Goal: Transaction & Acquisition: Purchase product/service

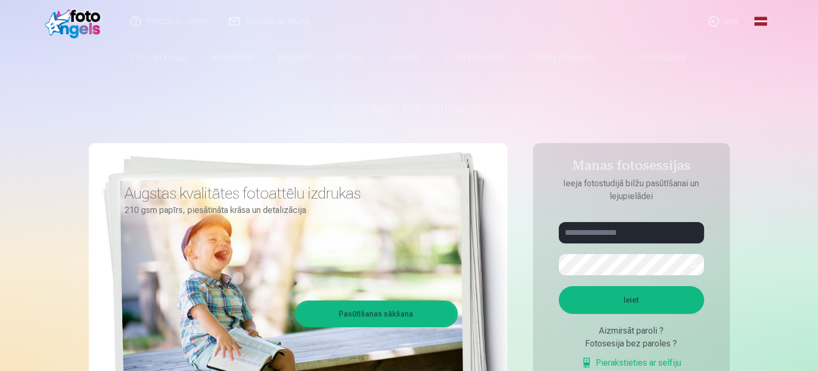
click at [634, 305] on button "Ieiet" at bounding box center [631, 300] width 145 height 28
click at [580, 236] on input "text" at bounding box center [631, 232] width 145 height 21
type input "**********"
click at [559, 286] on button "Ieiet" at bounding box center [631, 300] width 145 height 28
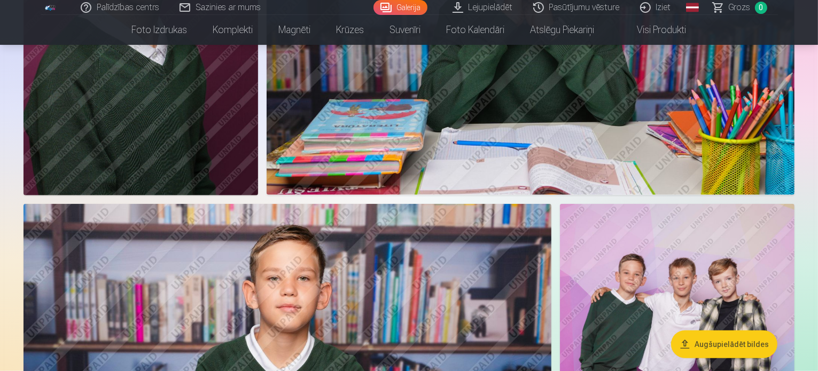
scroll to position [855, 0]
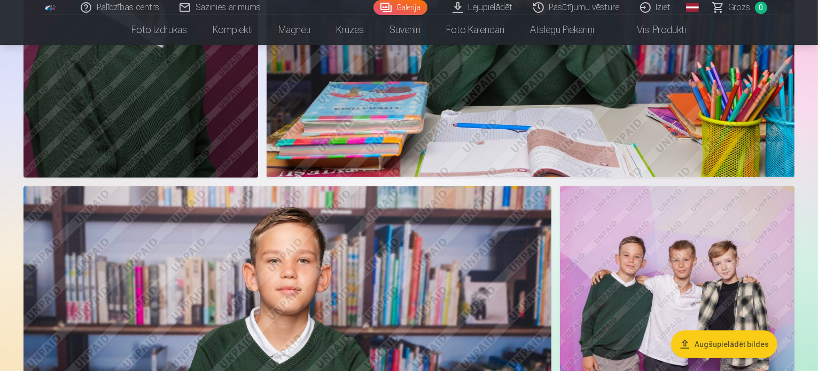
drag, startPoint x: 275, startPoint y: 132, endPoint x: 598, endPoint y: 146, distance: 323.1
click at [258, 146] on img at bounding box center [141, 2] width 235 height 352
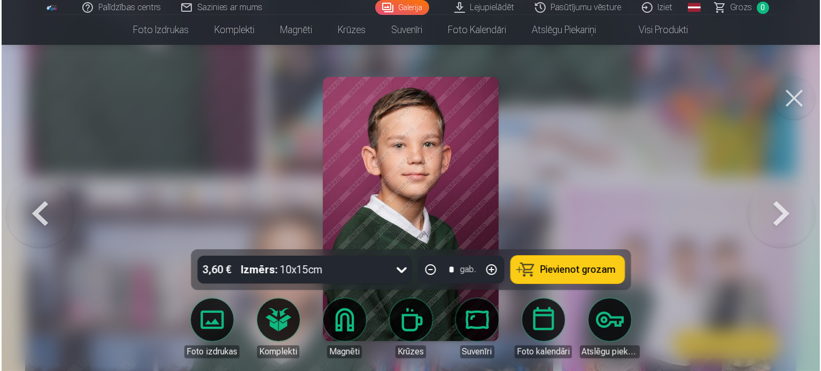
scroll to position [856, 0]
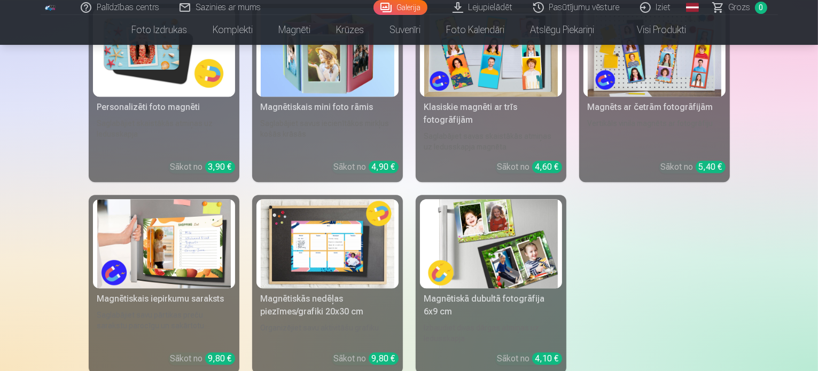
scroll to position [2726, 0]
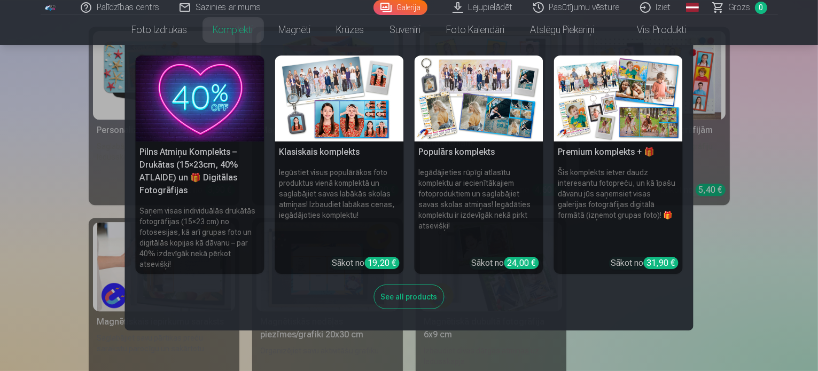
click at [229, 37] on link "Komplekti" at bounding box center [233, 30] width 66 height 30
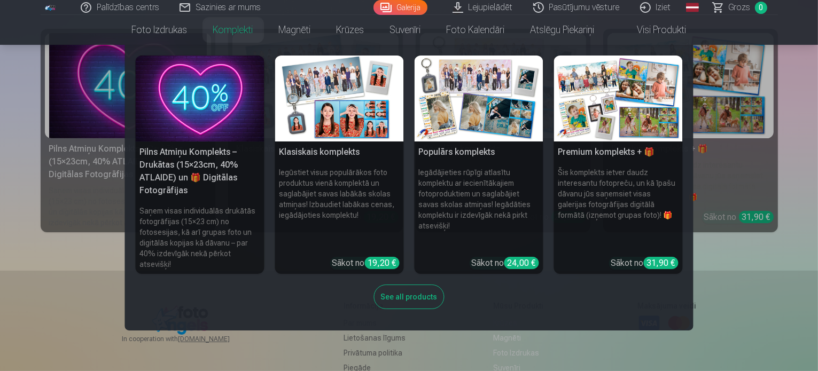
scroll to position [160, 0]
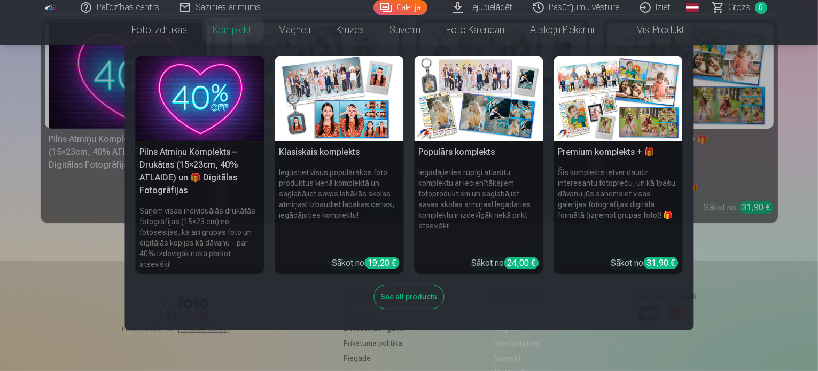
click at [780, 313] on nav "Pilns Atmiņu Komplekts – Drukātas (15×23cm, 40% ATLAIDE) un 🎁 Digitālas Fotogrā…" at bounding box center [409, 188] width 818 height 286
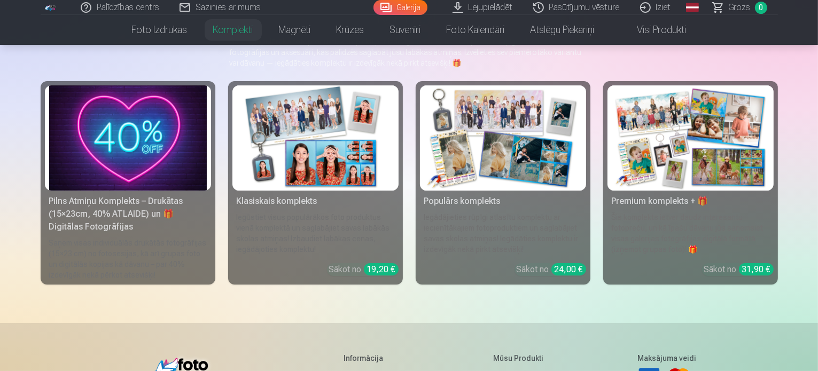
scroll to position [90, 0]
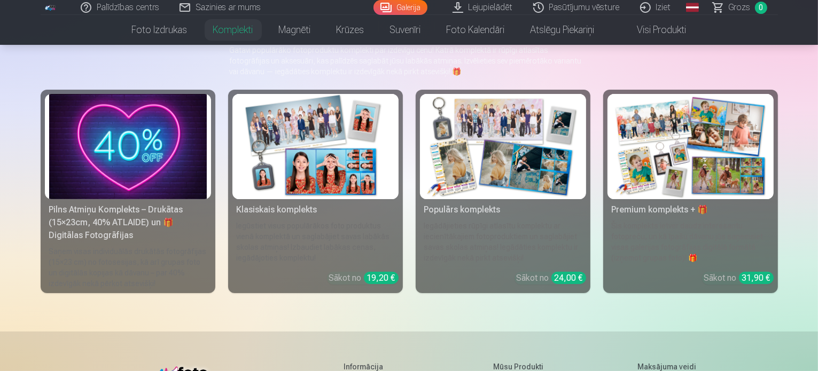
click at [651, 32] on link "Visi produkti" at bounding box center [654, 30] width 92 height 30
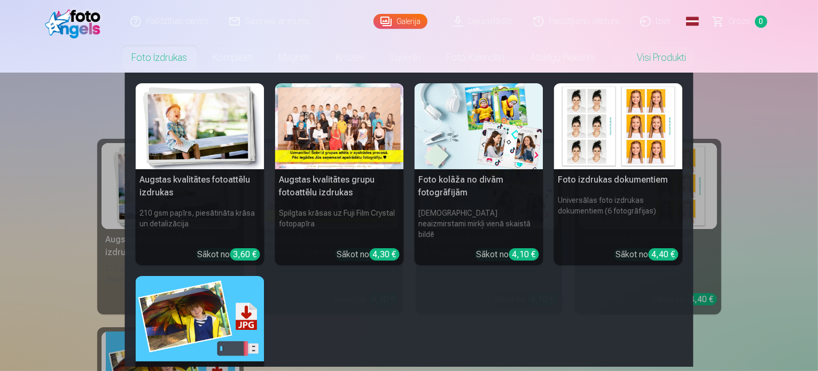
click at [167, 54] on link "Foto izdrukas" at bounding box center [159, 58] width 81 height 30
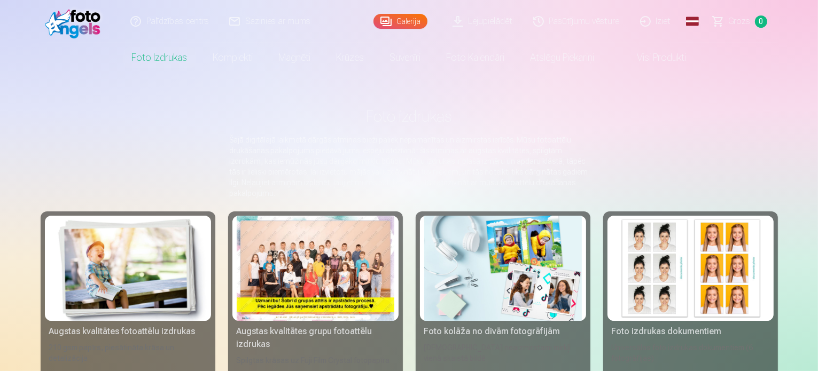
click at [92, 24] on img at bounding box center [75, 21] width 61 height 34
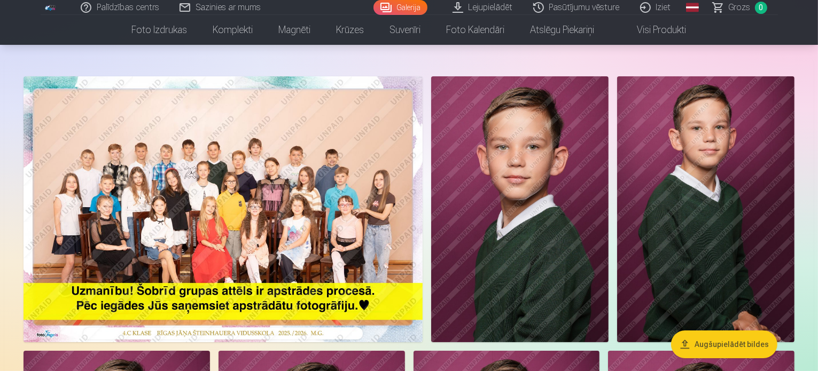
scroll to position [214, 0]
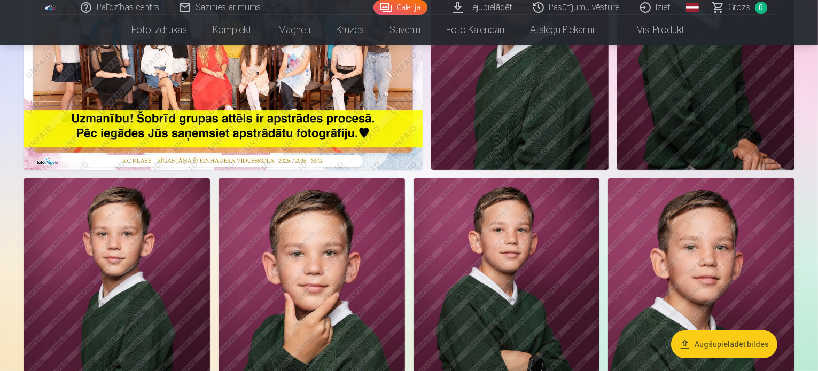
click at [743, 341] on button "Augšupielādēt bildes" at bounding box center [724, 345] width 106 height 28
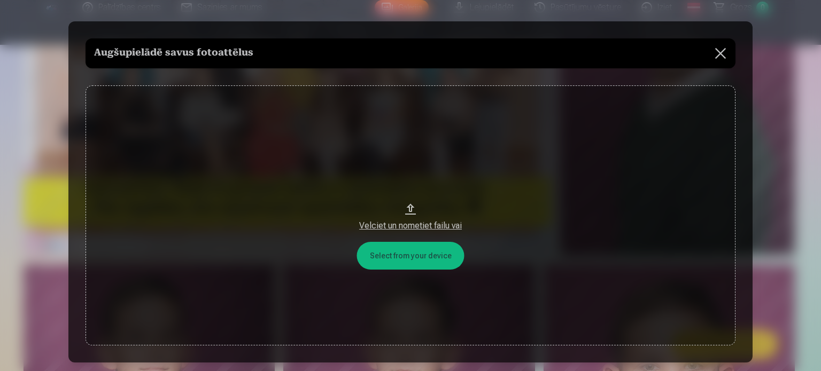
click at [714, 61] on button at bounding box center [720, 53] width 30 height 30
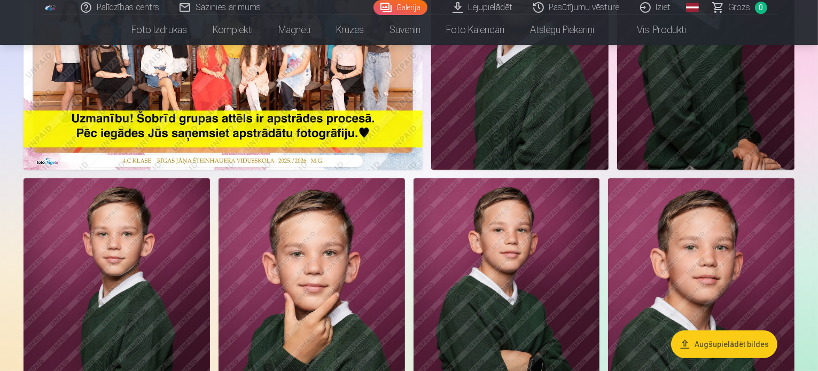
click at [308, 170] on img at bounding box center [223, 37] width 399 height 266
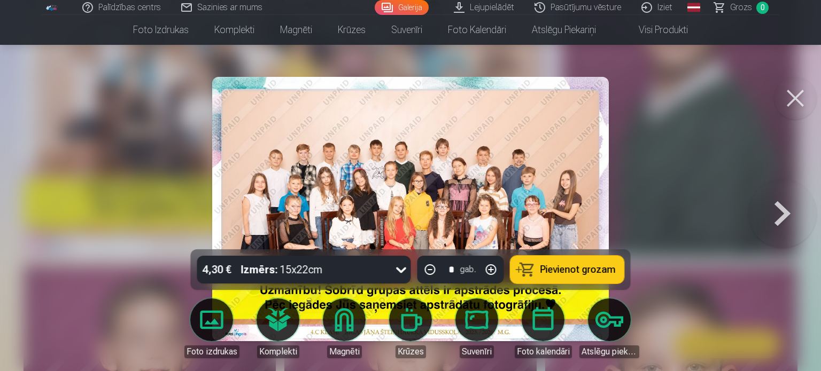
click at [24, 254] on div at bounding box center [410, 185] width 821 height 371
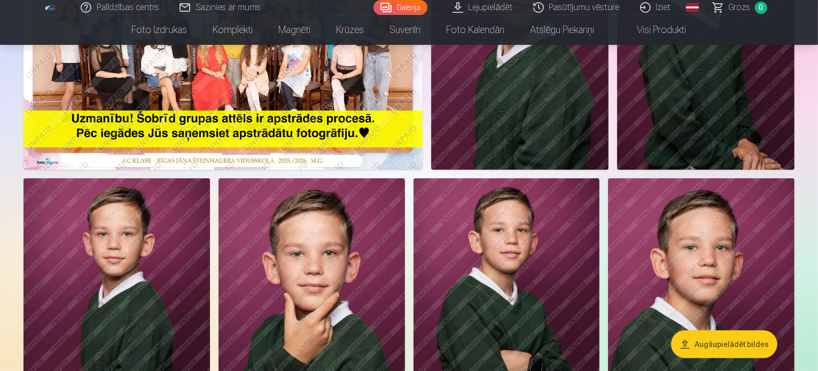
click at [206, 120] on img at bounding box center [223, 37] width 399 height 266
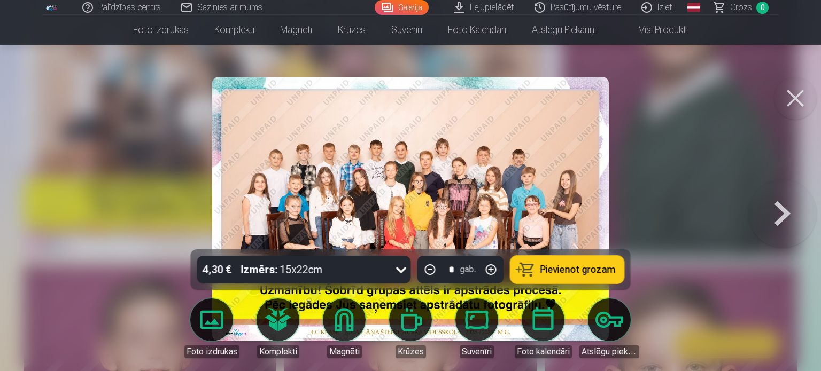
click at [397, 272] on icon at bounding box center [401, 269] width 17 height 17
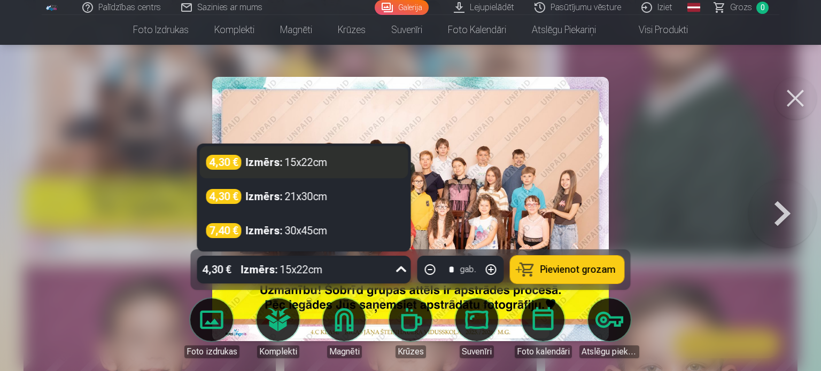
click at [328, 166] on div "Izmērs : 15x22cm" at bounding box center [287, 162] width 82 height 15
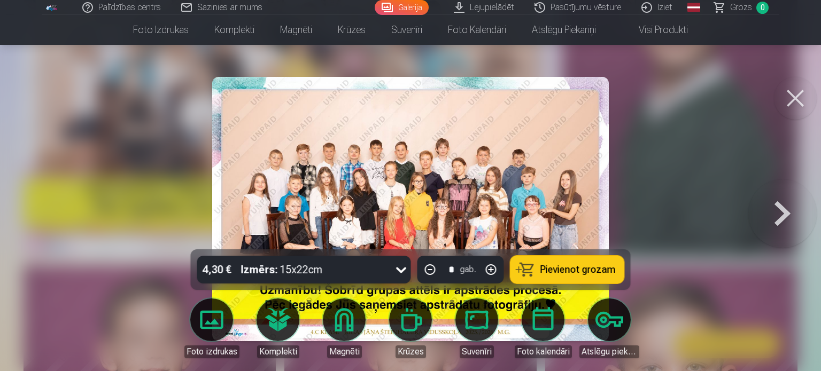
click at [589, 273] on span "Pievienot grozam" at bounding box center [577, 270] width 75 height 10
click at [793, 100] on button at bounding box center [795, 98] width 43 height 43
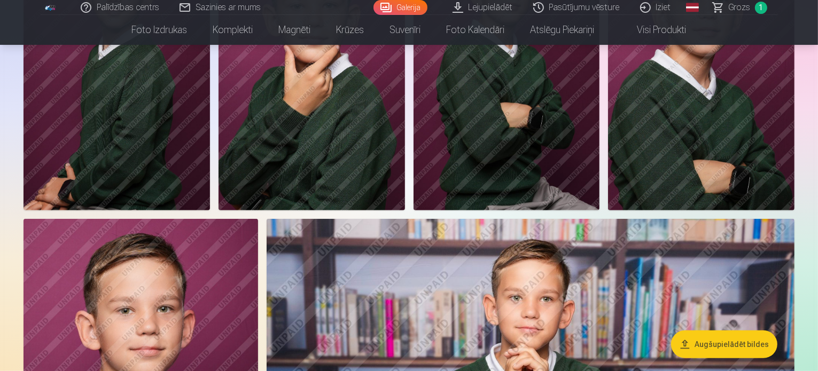
scroll to position [428, 0]
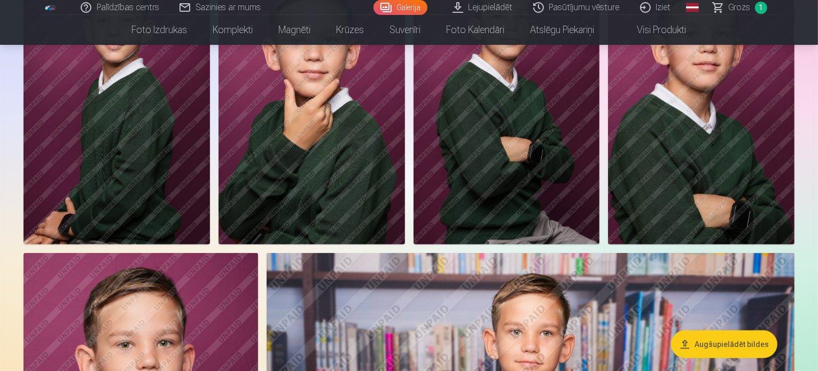
click at [210, 214] on img at bounding box center [117, 105] width 187 height 280
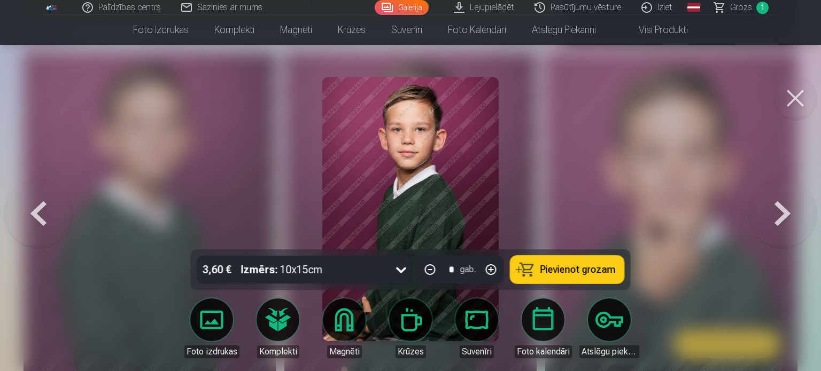
click at [801, 85] on button at bounding box center [795, 98] width 43 height 43
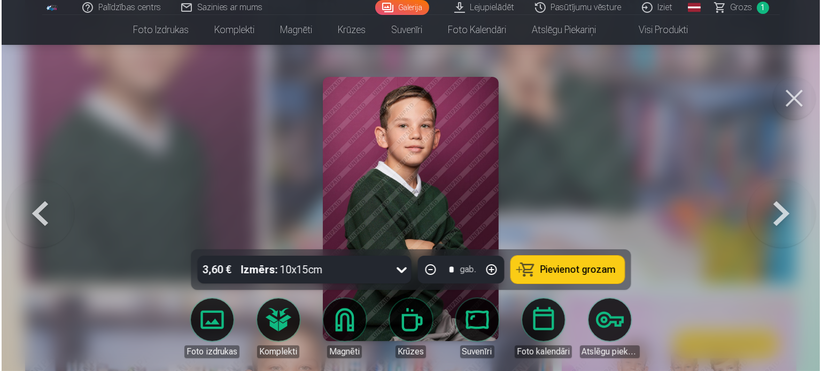
scroll to position [749, 0]
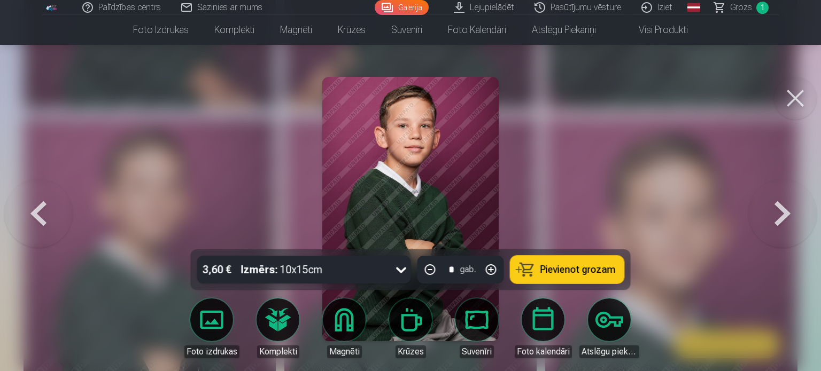
click at [587, 262] on button "Pievienot grozam" at bounding box center [567, 270] width 114 height 28
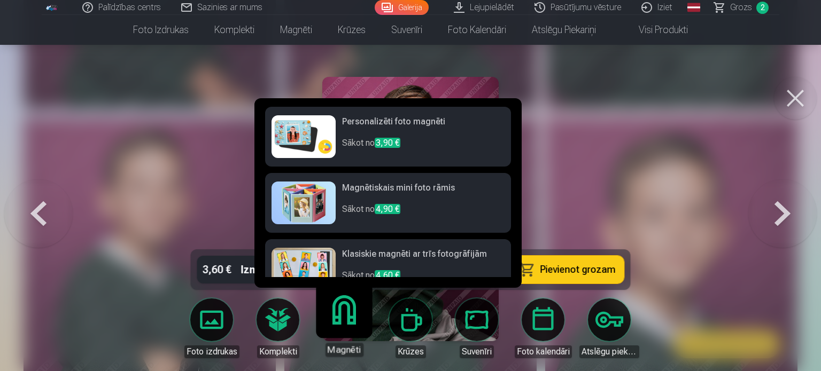
click at [353, 330] on link "Magnēti" at bounding box center [344, 324] width 66 height 66
click at [316, 148] on img at bounding box center [303, 136] width 64 height 43
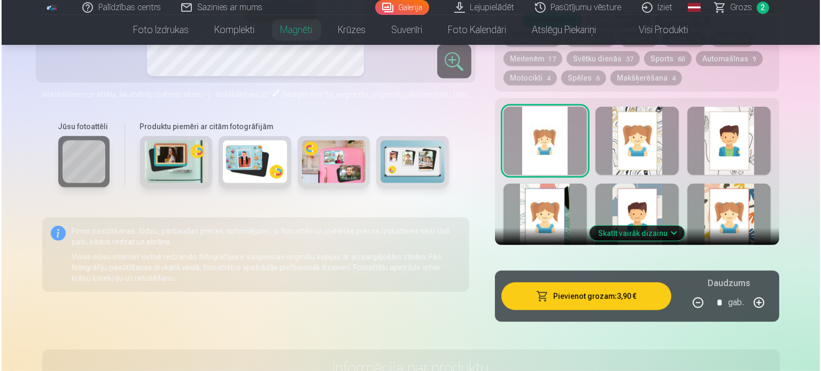
scroll to position [748, 0]
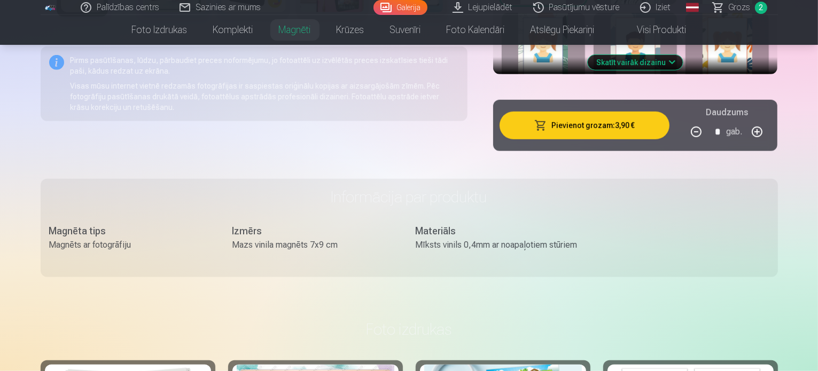
click at [770, 122] on button "button" at bounding box center [757, 132] width 26 height 26
type input "*"
click at [577, 112] on button "Pievienot grozam : 7,80 €" at bounding box center [585, 126] width 170 height 28
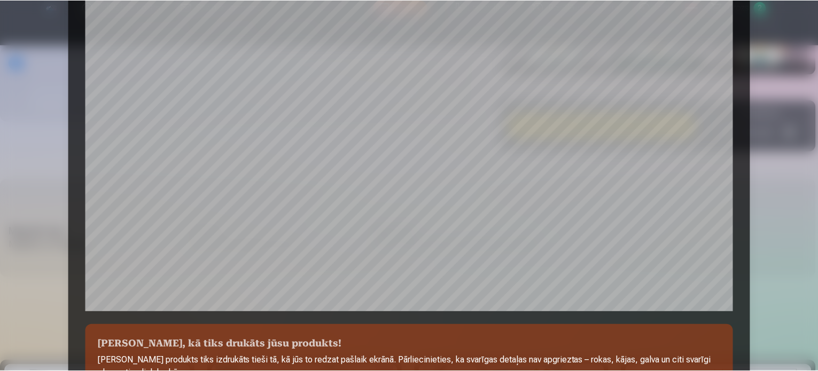
scroll to position [398, 0]
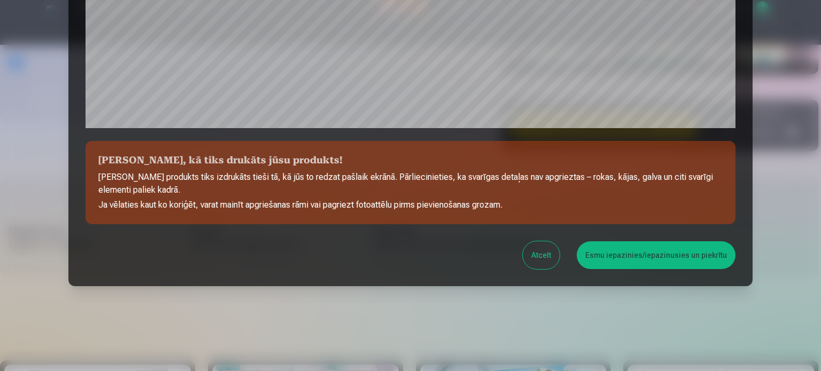
click at [633, 256] on button "Esmu iepazinies/iepazinusies un piekrītu" at bounding box center [656, 256] width 159 height 28
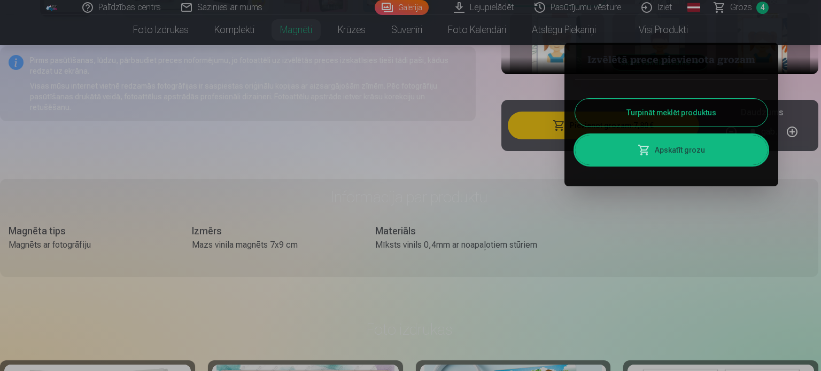
click at [374, 144] on div at bounding box center [410, 185] width 821 height 371
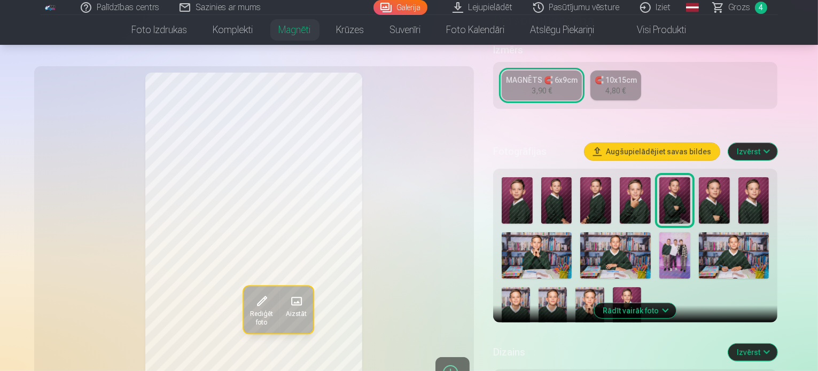
scroll to position [214, 0]
click at [667, 256] on img at bounding box center [674, 255] width 31 height 47
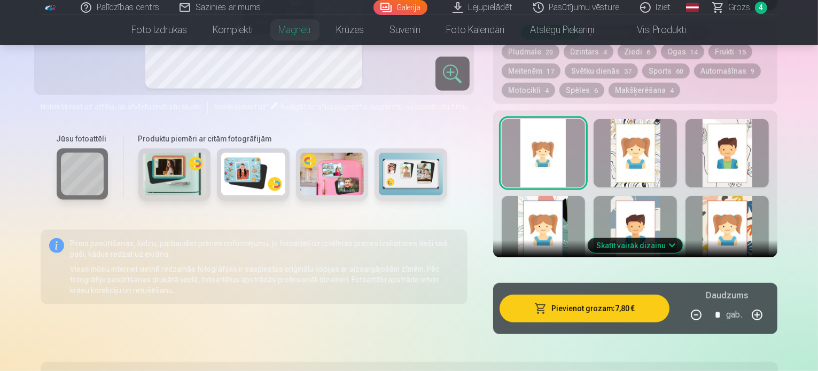
scroll to position [428, 0]
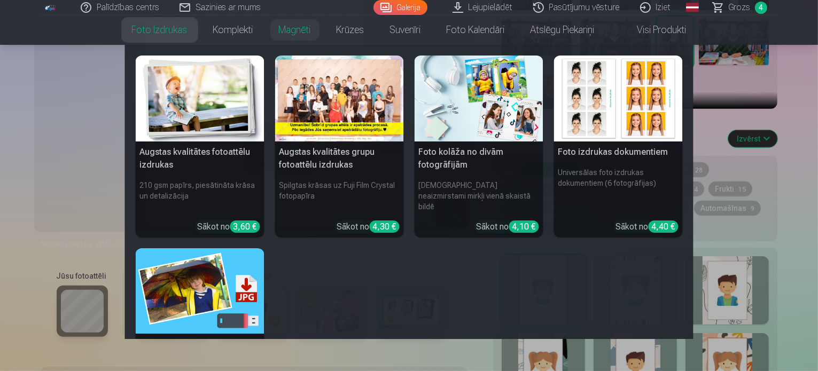
click at [165, 29] on link "Foto izdrukas" at bounding box center [159, 30] width 81 height 30
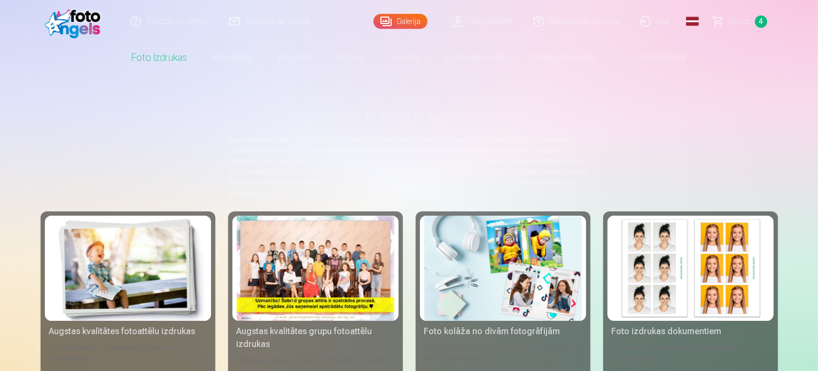
click at [91, 32] on img at bounding box center [75, 21] width 61 height 34
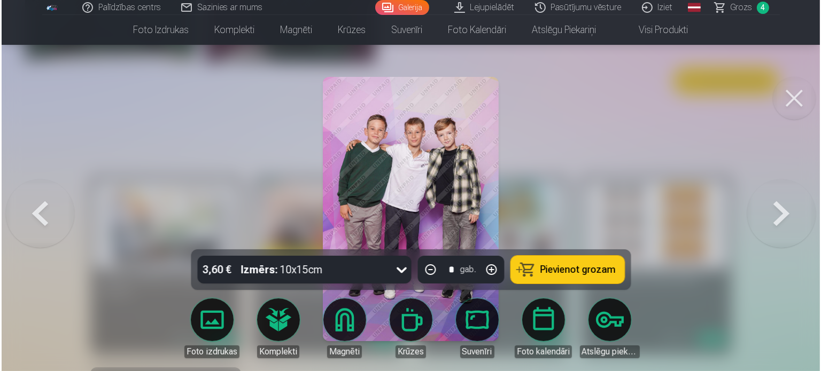
scroll to position [1876, 0]
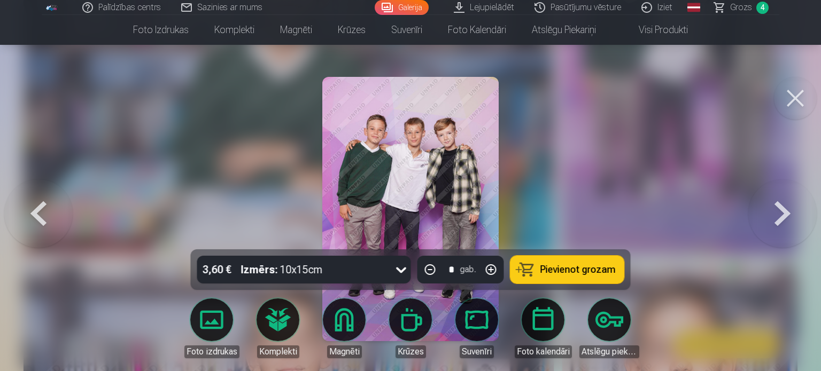
click at [573, 258] on button "Pievienot grozam" at bounding box center [567, 270] width 114 height 28
click at [744, 11] on span "Grozs" at bounding box center [741, 7] width 22 height 13
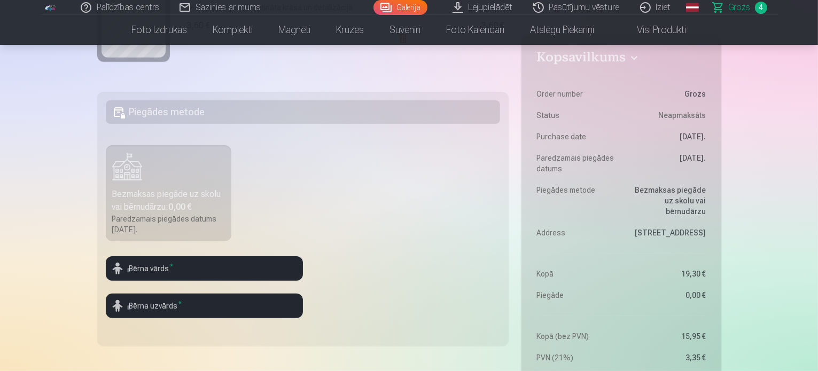
scroll to position [267, 0]
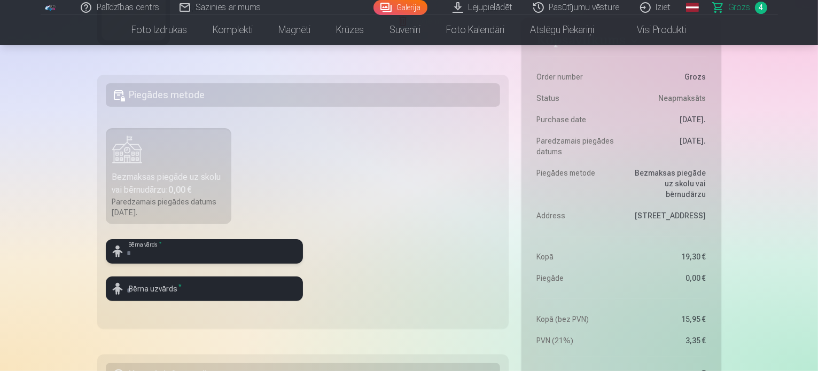
click at [242, 260] on input "text" at bounding box center [204, 251] width 197 height 25
type input "*******"
click at [155, 297] on input "text" at bounding box center [204, 289] width 197 height 25
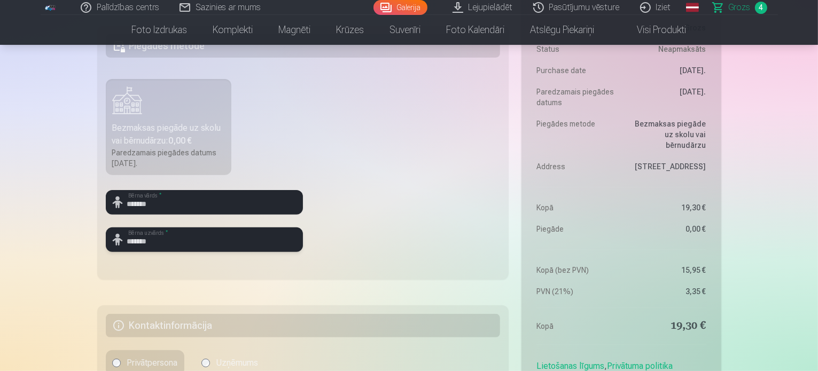
scroll to position [374, 0]
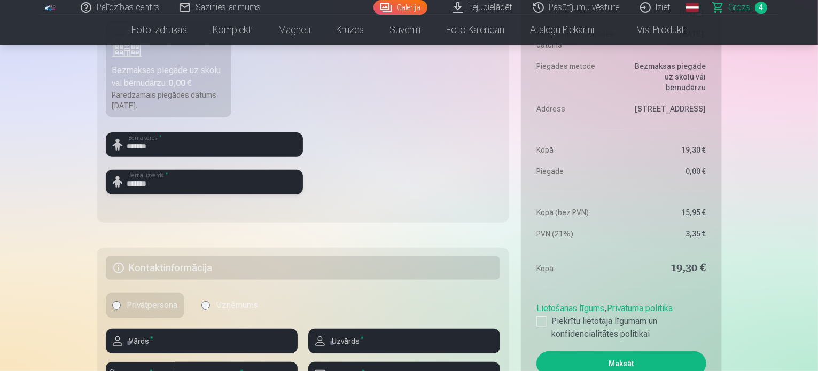
type input "*******"
click at [183, 277] on h5 "Kontaktinformācija" at bounding box center [303, 269] width 395 height 24
click at [190, 270] on h5 "Kontaktinformācija" at bounding box center [303, 269] width 395 height 24
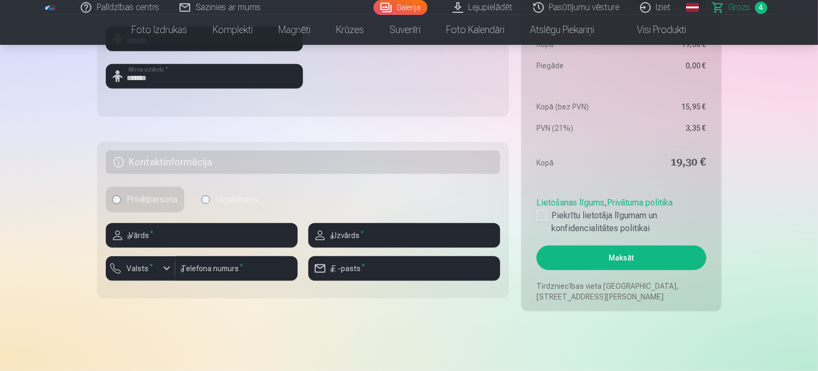
scroll to position [481, 0]
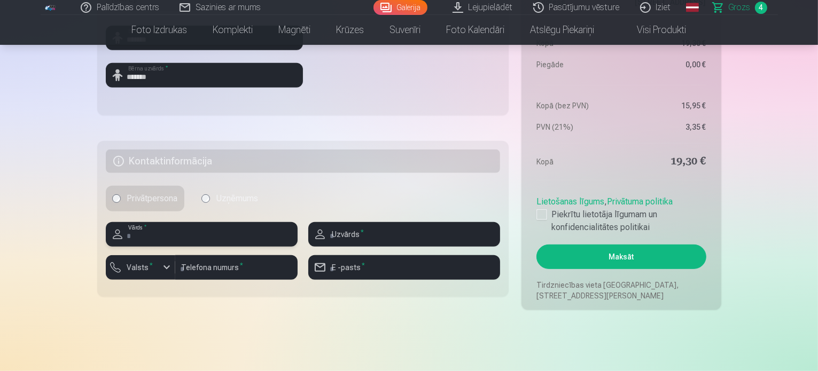
click at [156, 236] on input "text" at bounding box center [202, 234] width 192 height 25
type input "**********"
click at [346, 240] on input "text" at bounding box center [404, 234] width 192 height 25
type input "******"
click at [168, 267] on div "button" at bounding box center [166, 267] width 13 height 13
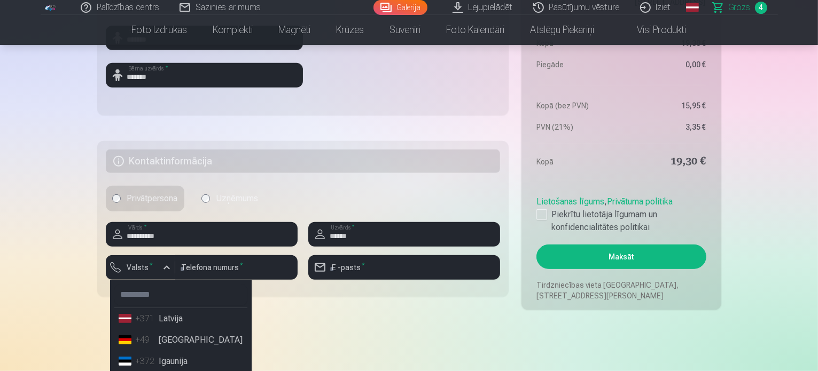
click at [172, 317] on li "+371 Latvija" at bounding box center [180, 318] width 133 height 21
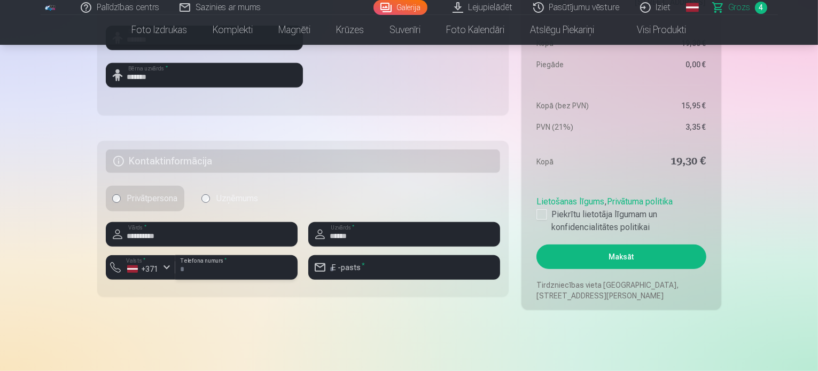
click at [187, 269] on input "number" at bounding box center [236, 267] width 122 height 25
type input "********"
click at [368, 269] on input "email" at bounding box center [404, 267] width 192 height 25
type input "**********"
click at [539, 220] on label "Piekrītu lietotāja līgumam un konfidencialitātes politikai" at bounding box center [621, 221] width 169 height 26
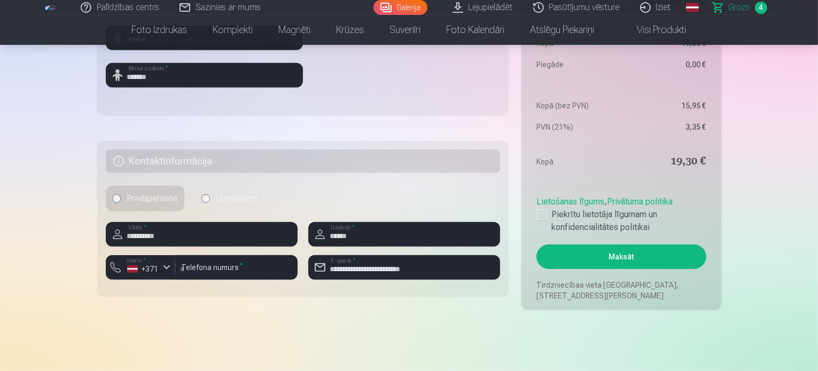
click at [615, 252] on button "Maksāt" at bounding box center [621, 257] width 169 height 25
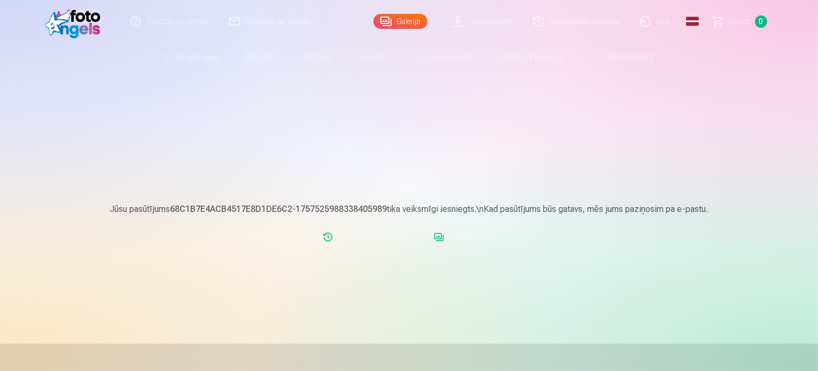
click at [503, 21] on link "Lejupielādēt" at bounding box center [483, 21] width 81 height 43
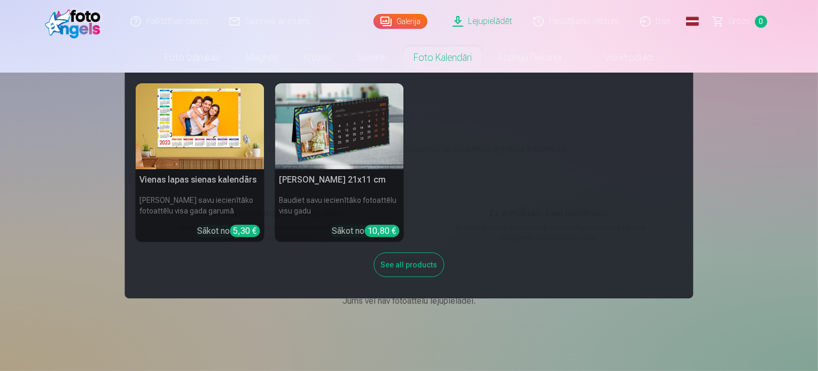
click at [535, 250] on div "Vienas lapas sienas [PERSON_NAME] savu iecienītāko fotoattēlu visa gada garumā …" at bounding box center [409, 185] width 547 height 205
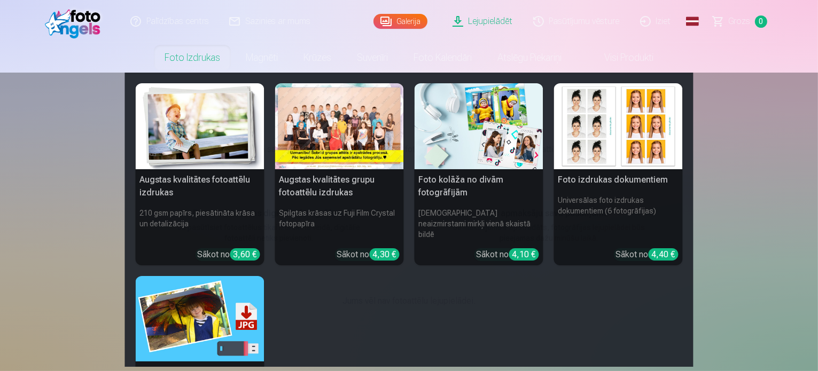
click at [175, 65] on link "Foto izdrukas" at bounding box center [192, 58] width 81 height 30
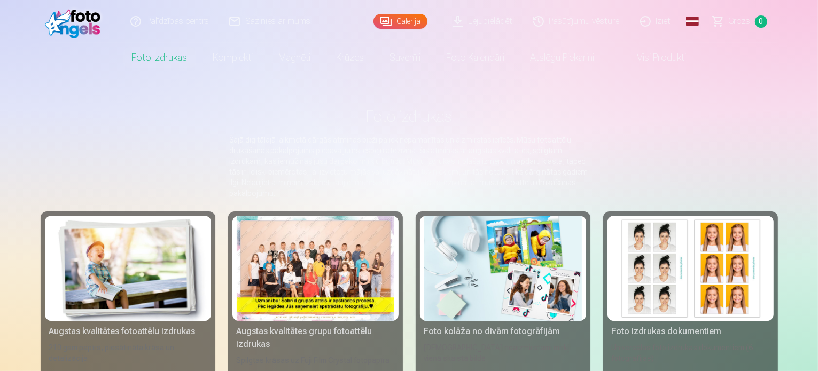
click at [69, 24] on img at bounding box center [75, 21] width 61 height 34
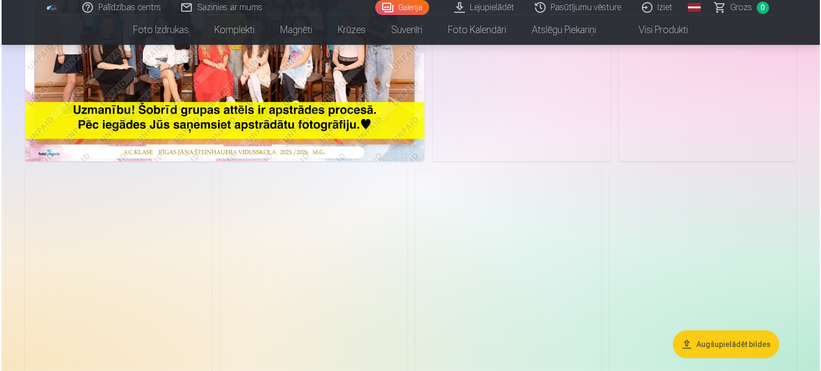
scroll to position [107, 0]
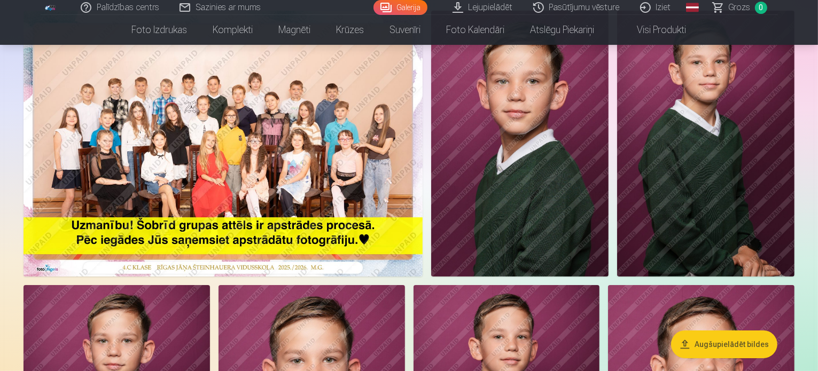
click at [609, 195] on img at bounding box center [519, 144] width 177 height 266
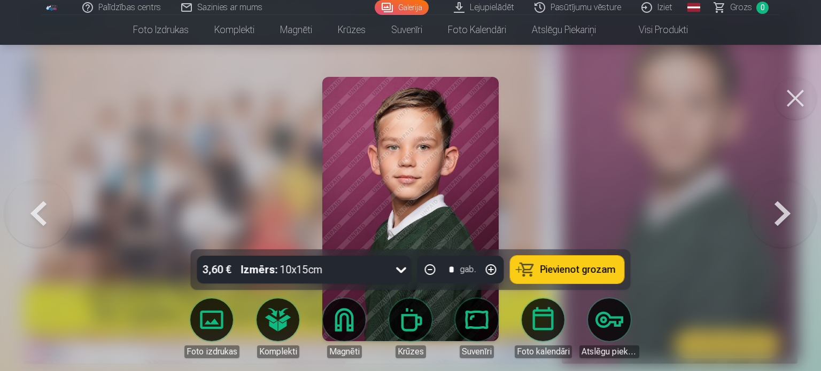
click at [596, 314] on link "Atslēgu piekariņi" at bounding box center [609, 329] width 60 height 60
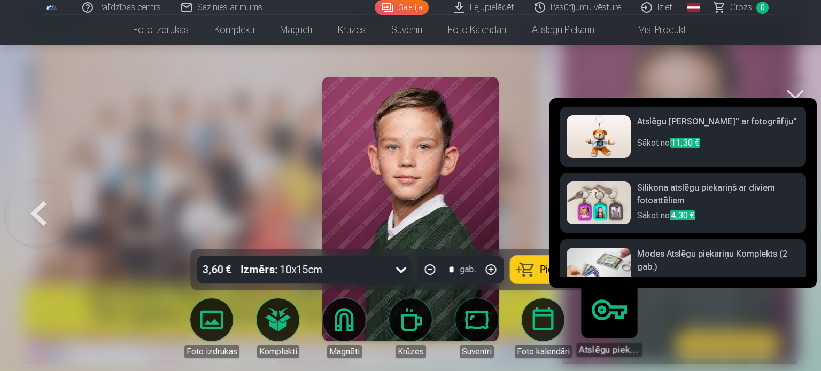
click at [543, 265] on body "Palīdzības centrs Sazinies ar mums Galerija Lejupielādēt Pasūtījumu vēsture Izi…" at bounding box center [410, 78] width 821 height 371
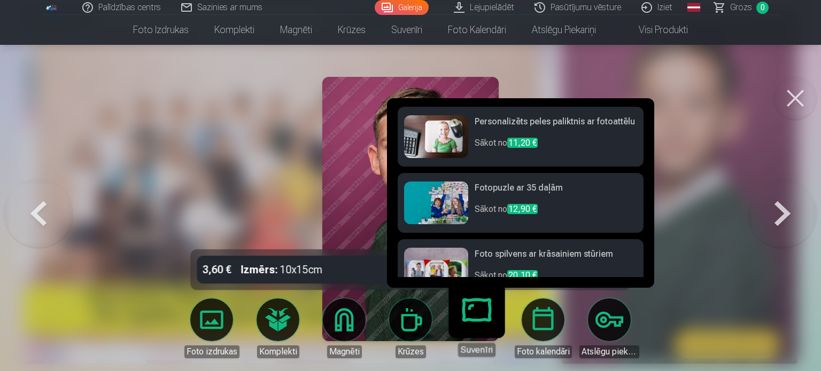
click at [454, 307] on link "Suvenīri" at bounding box center [477, 324] width 66 height 66
click at [466, 307] on link "Suvenīri" at bounding box center [477, 324] width 66 height 66
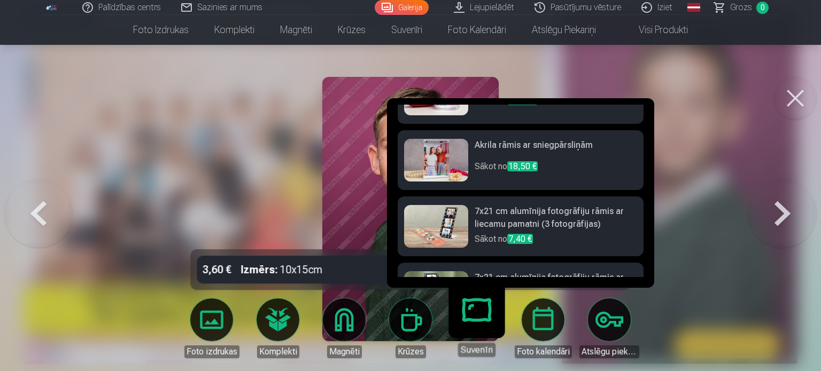
scroll to position [421, 0]
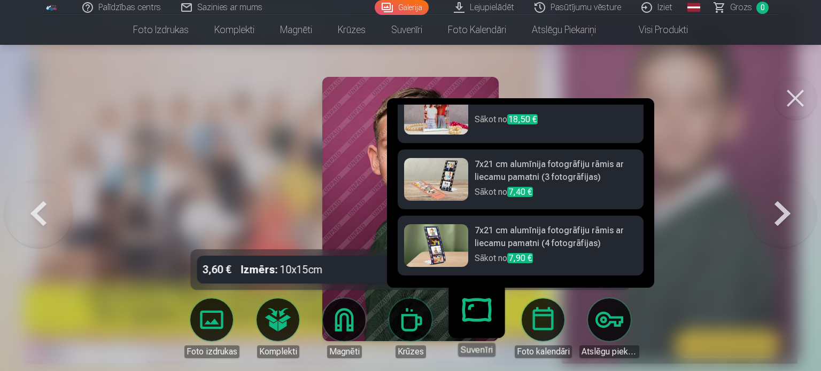
click at [72, 231] on button at bounding box center [38, 209] width 68 height 59
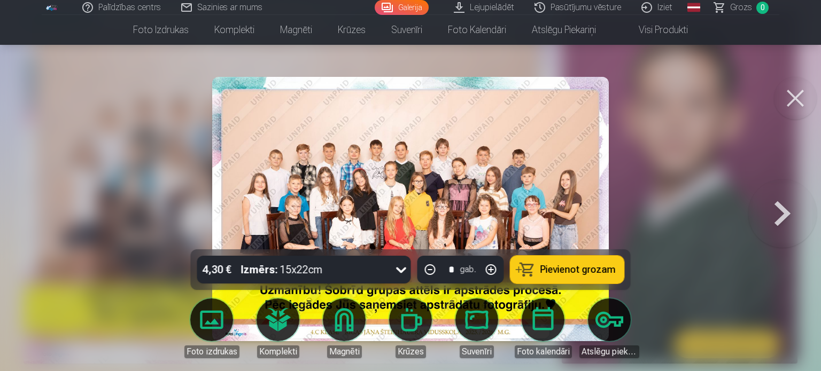
click at [662, 8] on link "Iziet" at bounding box center [657, 7] width 51 height 15
